Goal: Task Accomplishment & Management: Use online tool/utility

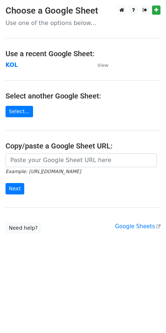
click at [18, 63] on td "KOL" at bounding box center [48, 65] width 84 height 8
click at [14, 63] on strong "KOL" at bounding box center [12, 65] width 12 height 7
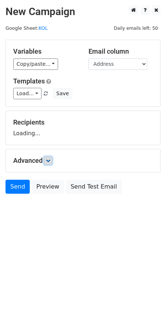
click at [52, 159] on link at bounding box center [48, 160] width 8 height 8
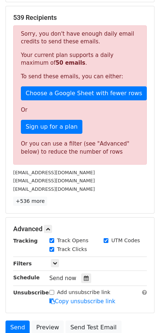
scroll to position [168, 0]
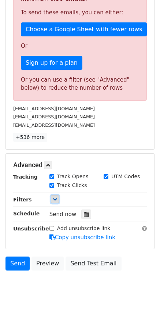
click at [55, 198] on icon at bounding box center [55, 199] width 4 height 4
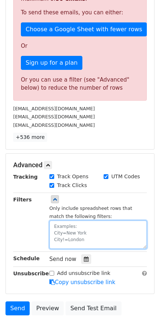
click at [73, 246] on textarea at bounding box center [99, 234] width 98 height 28
paste textarea "Date"
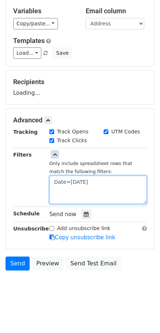
scroll to position [40, 0]
type textarea "Date=2025-10-8"
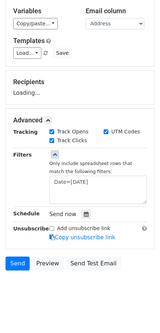
scroll to position [168, 0]
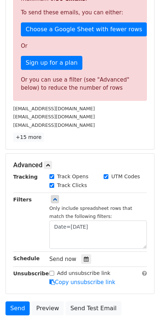
click at [53, 132] on div "18 Recipients Sorry, you don't have enough daily email credits to send these em…" at bounding box center [80, 46] width 134 height 192
click at [56, 173] on div "Track Opens" at bounding box center [69, 177] width 39 height 8
click at [51, 177] on input "Track Opens" at bounding box center [52, 176] width 5 height 5
checkbox input "false"
click at [107, 174] on input "UTM Codes" at bounding box center [106, 176] width 5 height 5
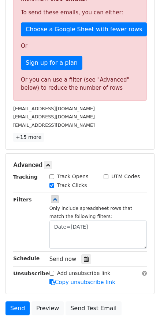
click at [107, 175] on input "UTM Codes" at bounding box center [106, 176] width 5 height 5
checkbox input "true"
click at [53, 176] on input "Track Opens" at bounding box center [52, 176] width 5 height 5
checkbox input "true"
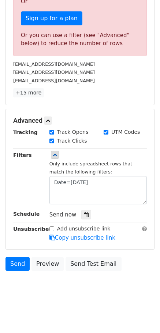
scroll to position [213, 0]
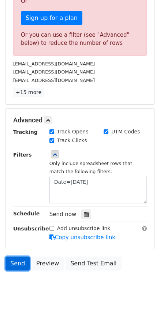
click at [12, 264] on link "Send" at bounding box center [18, 263] width 24 height 14
